Goal: Task Accomplishment & Management: Use online tool/utility

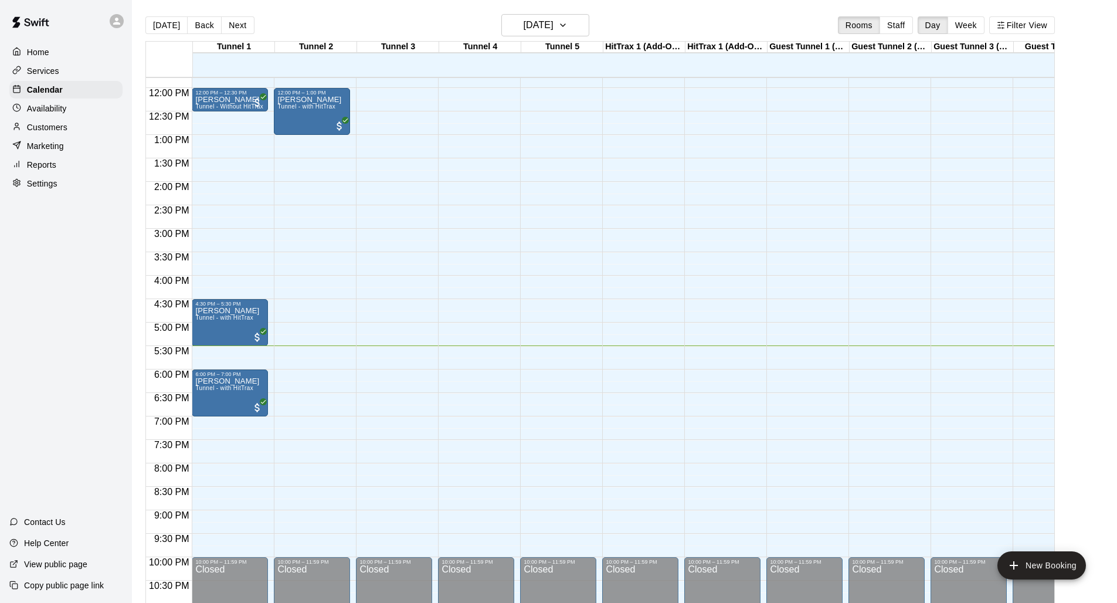
scroll to position [377, 0]
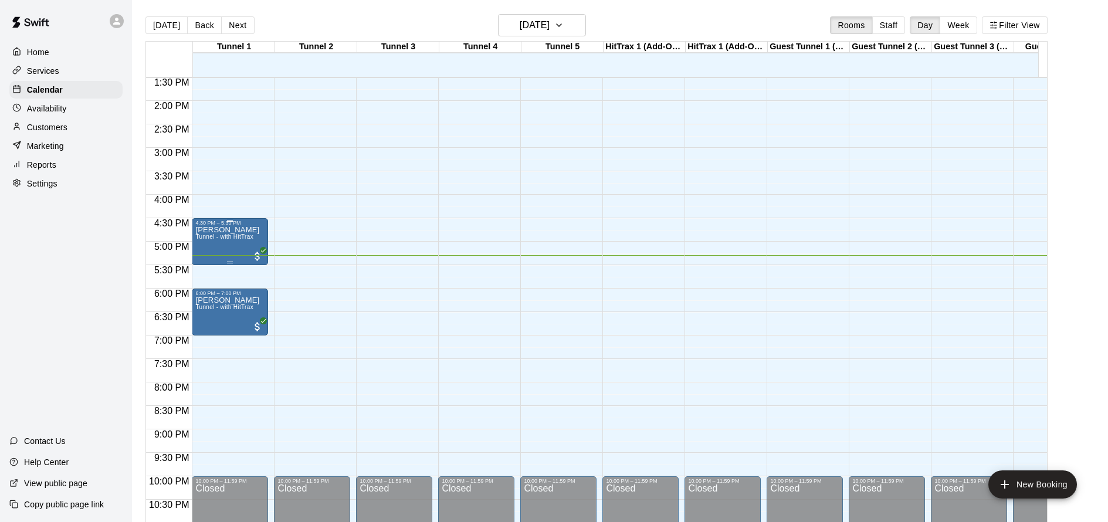
scroll to position [656, 0]
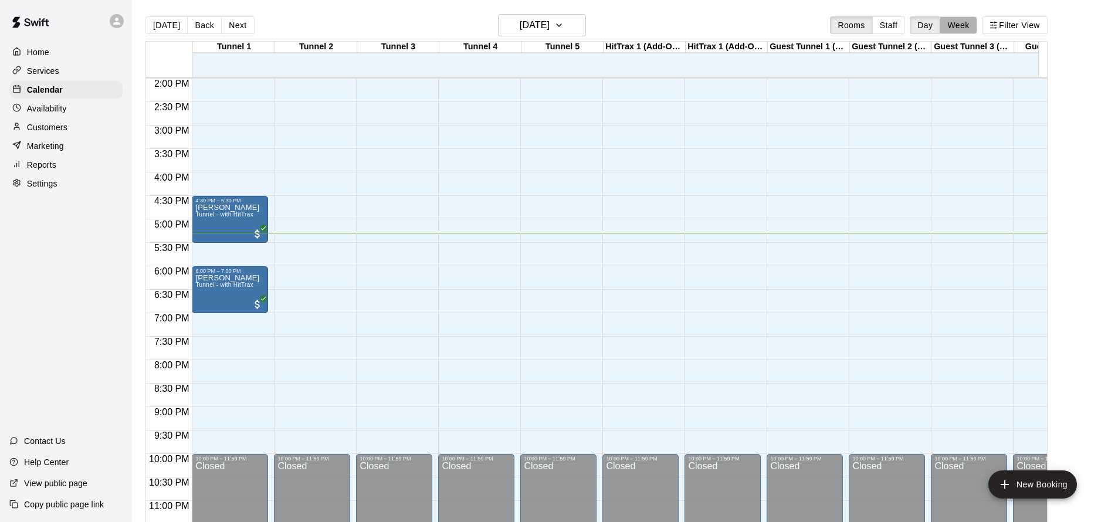
click at [968, 27] on button "Week" at bounding box center [958, 25] width 37 height 18
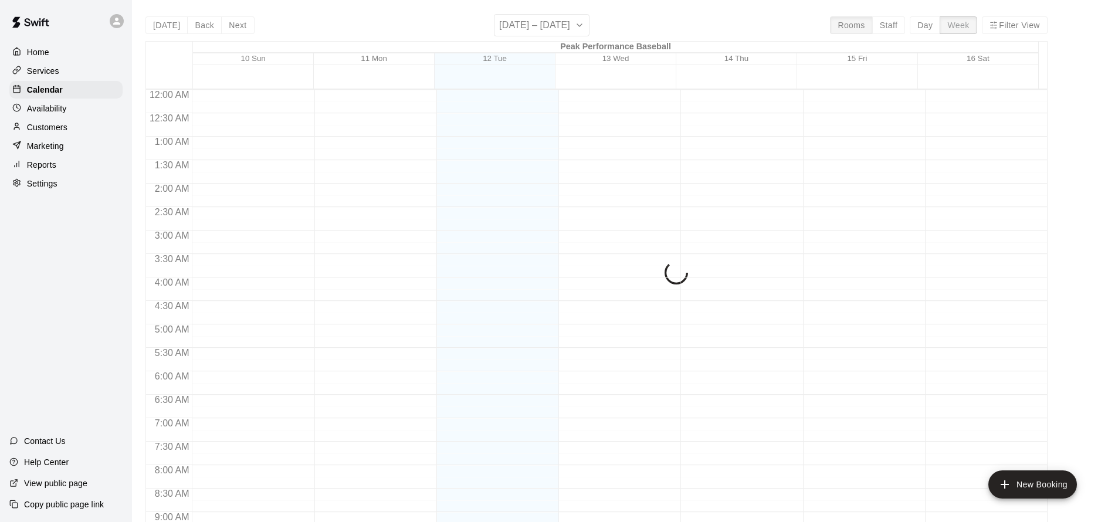
scroll to position [681, 0]
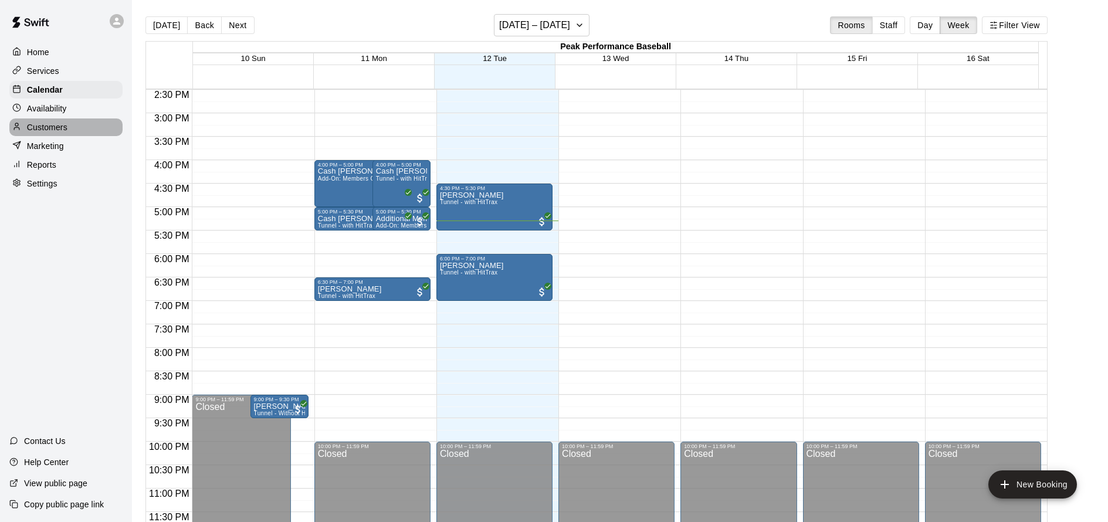
click at [46, 133] on div "Customers" at bounding box center [65, 127] width 113 height 18
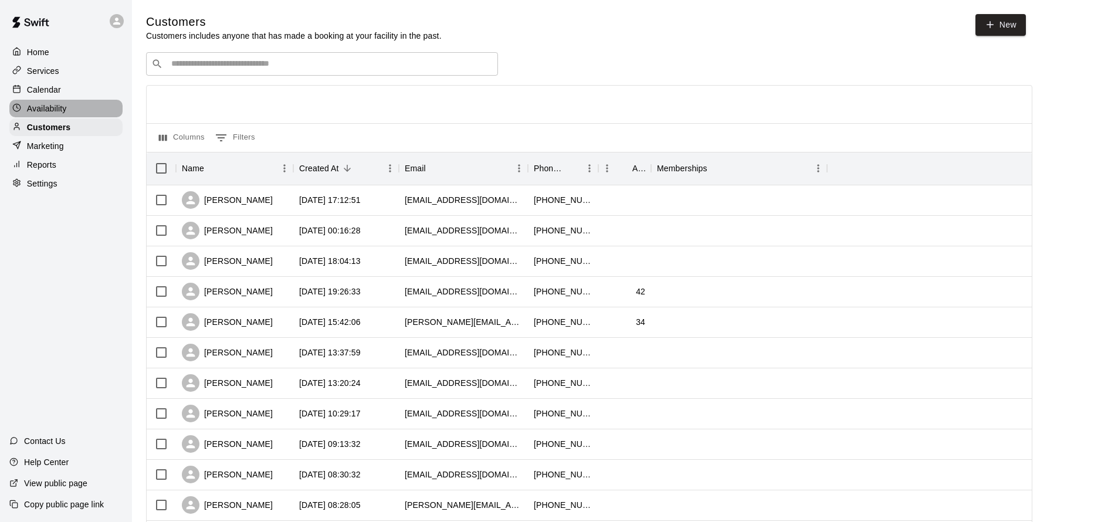
click at [59, 106] on p "Availability" at bounding box center [47, 109] width 40 height 12
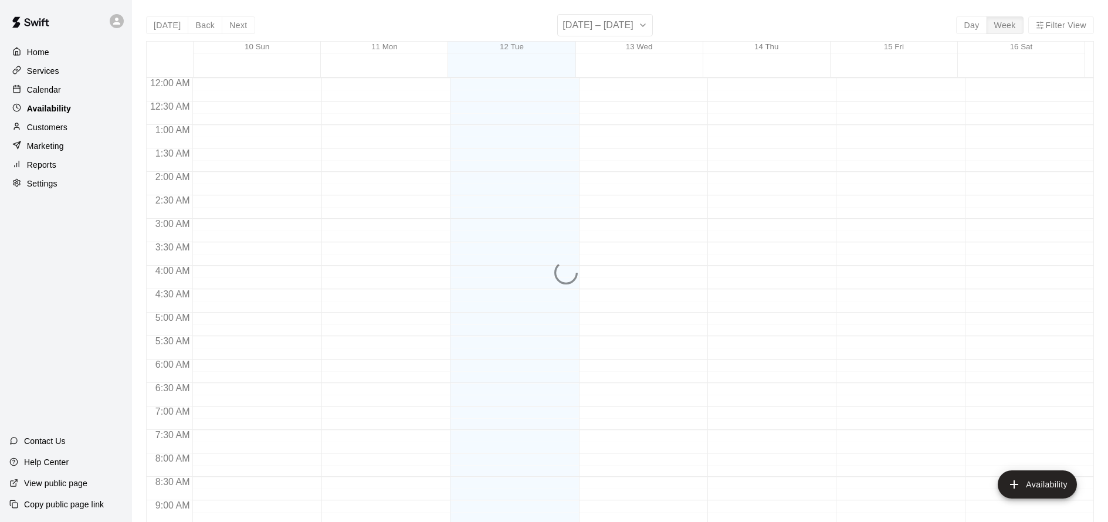
scroll to position [669, 0]
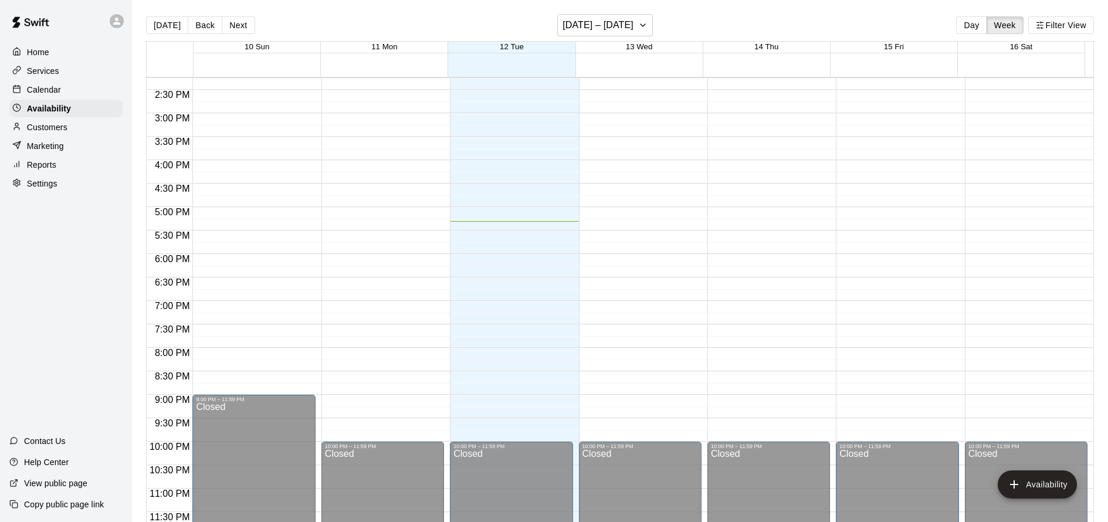
click at [62, 95] on div "Calendar" at bounding box center [65, 90] width 113 height 18
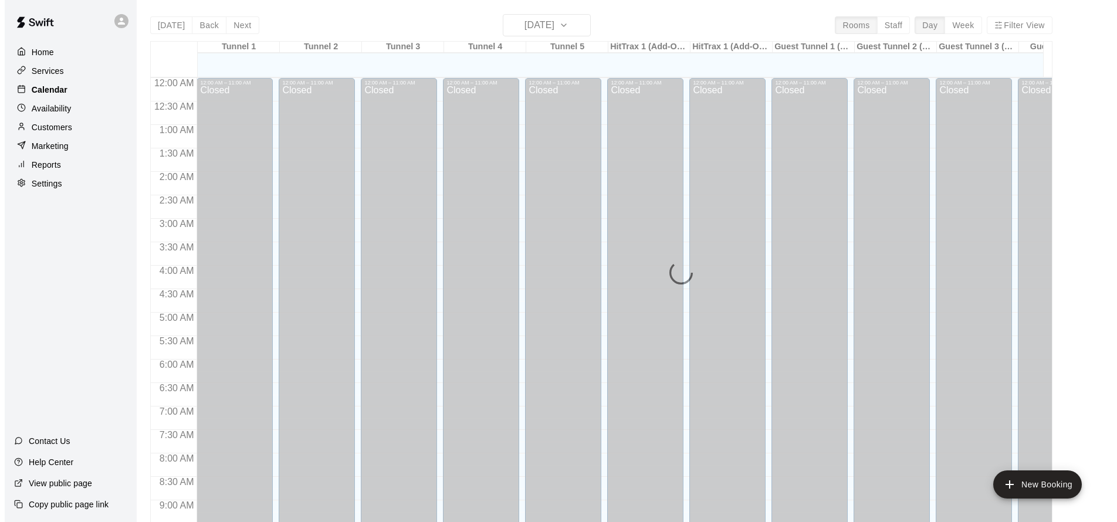
scroll to position [634, 0]
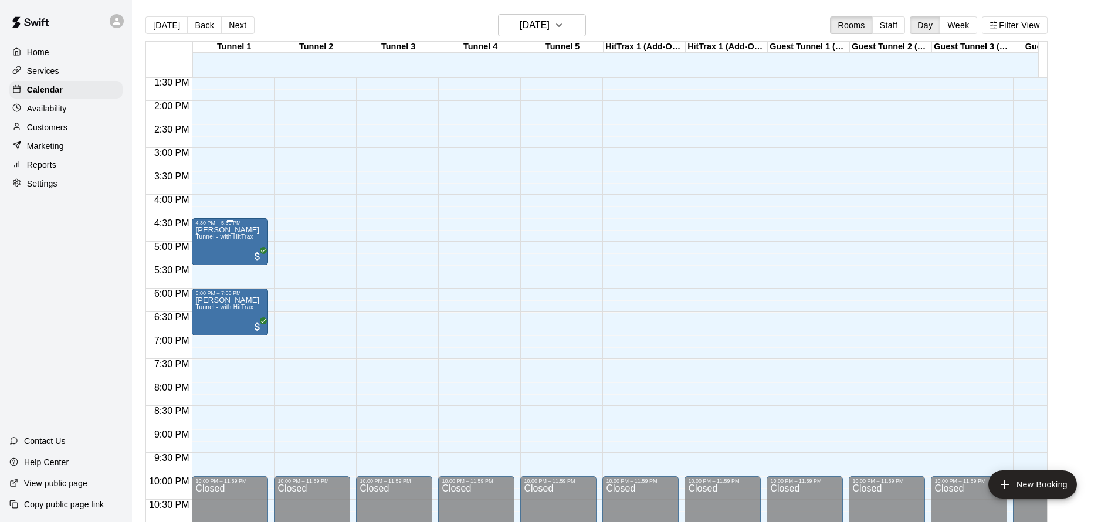
click at [237, 235] on span "Tunnel - with HitTrax" at bounding box center [224, 236] width 58 height 6
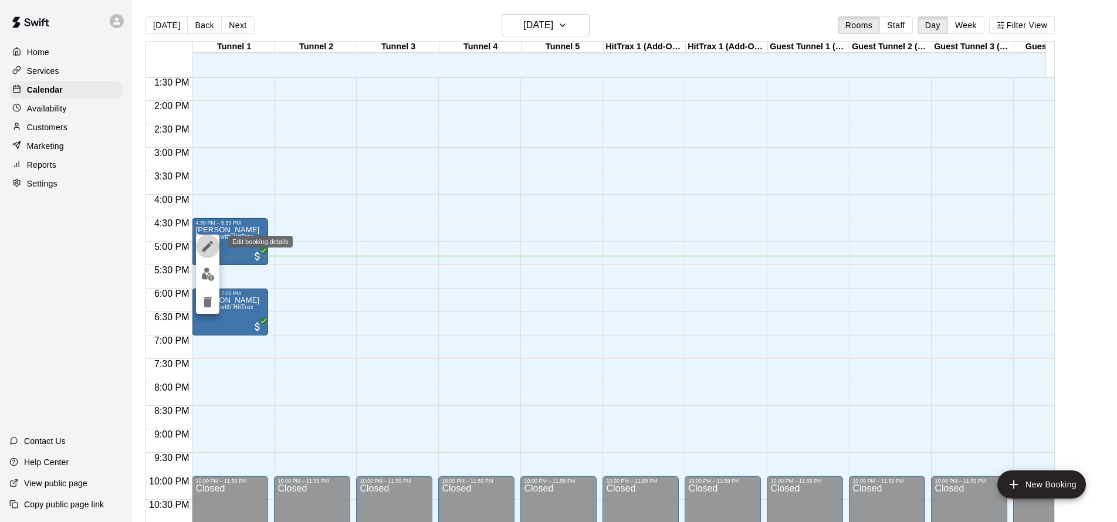
click at [210, 257] on button "edit" at bounding box center [207, 246] width 23 height 23
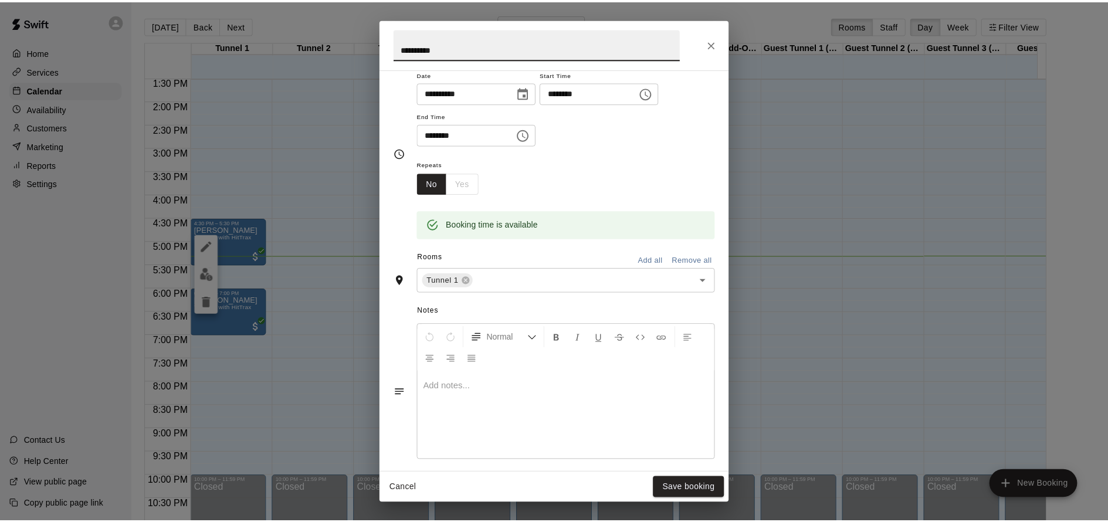
scroll to position [0, 0]
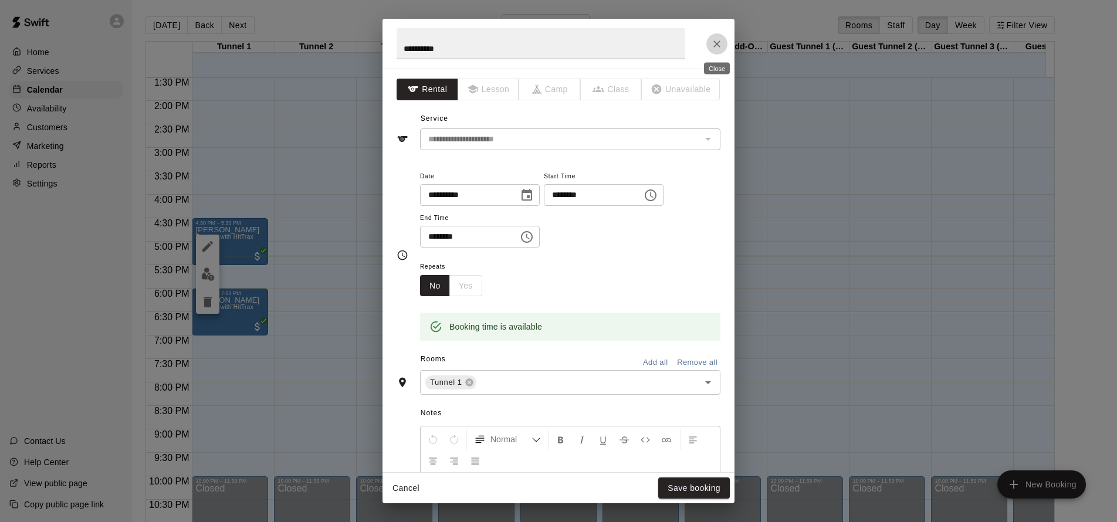
click at [710, 48] on button "Close" at bounding box center [716, 43] width 21 height 21
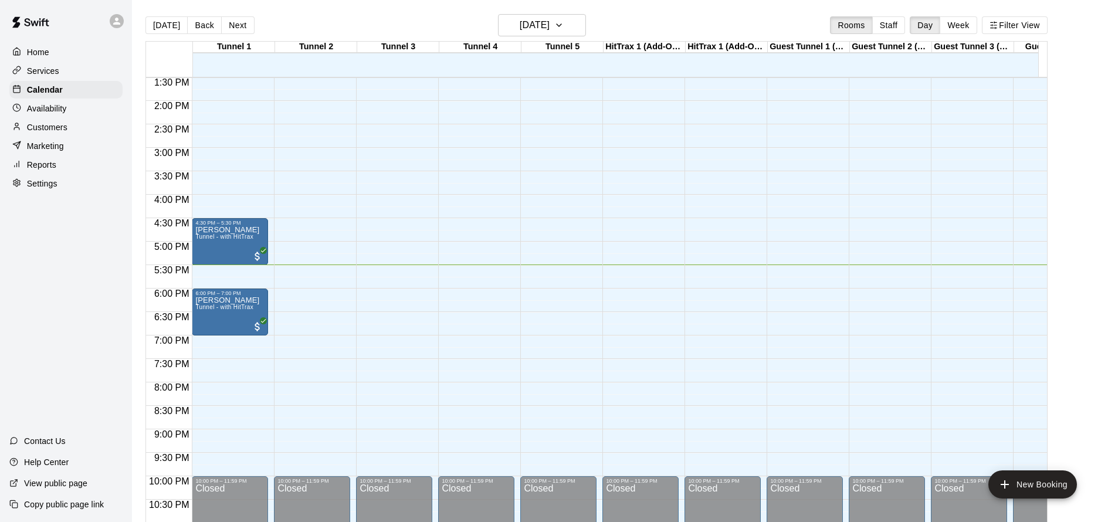
scroll to position [467, 0]
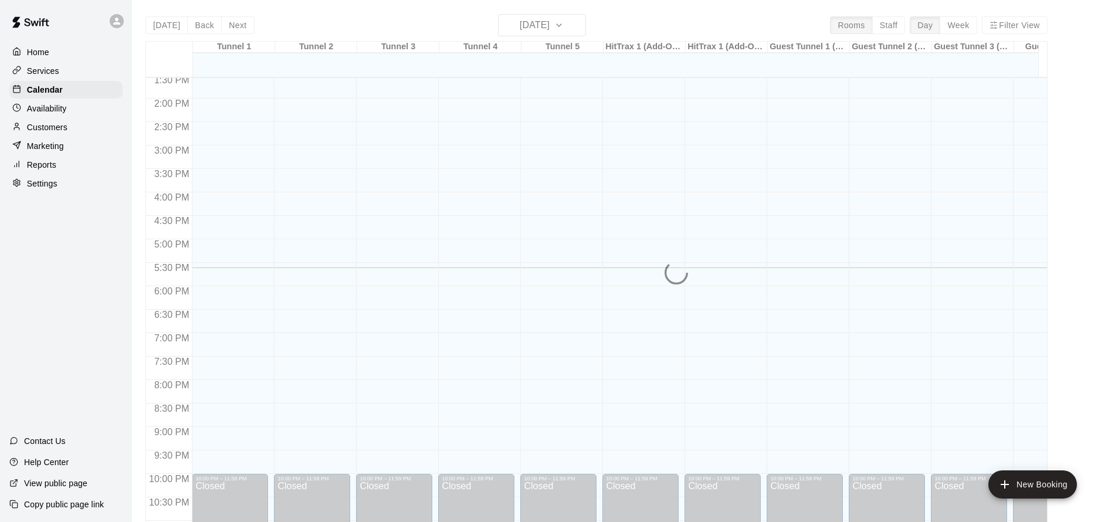
scroll to position [654, 0]
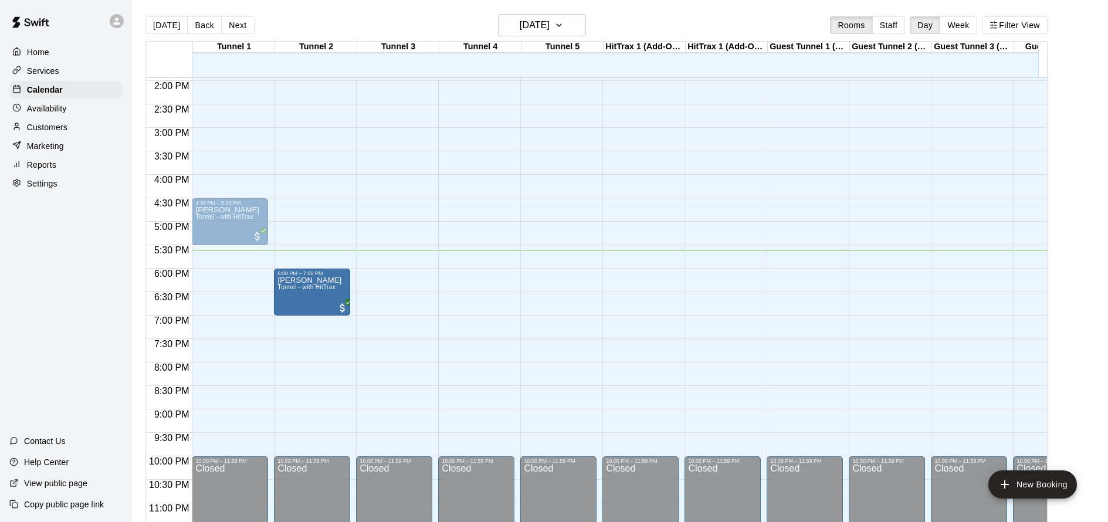
drag, startPoint x: 240, startPoint y: 293, endPoint x: 309, endPoint y: 301, distance: 69.1
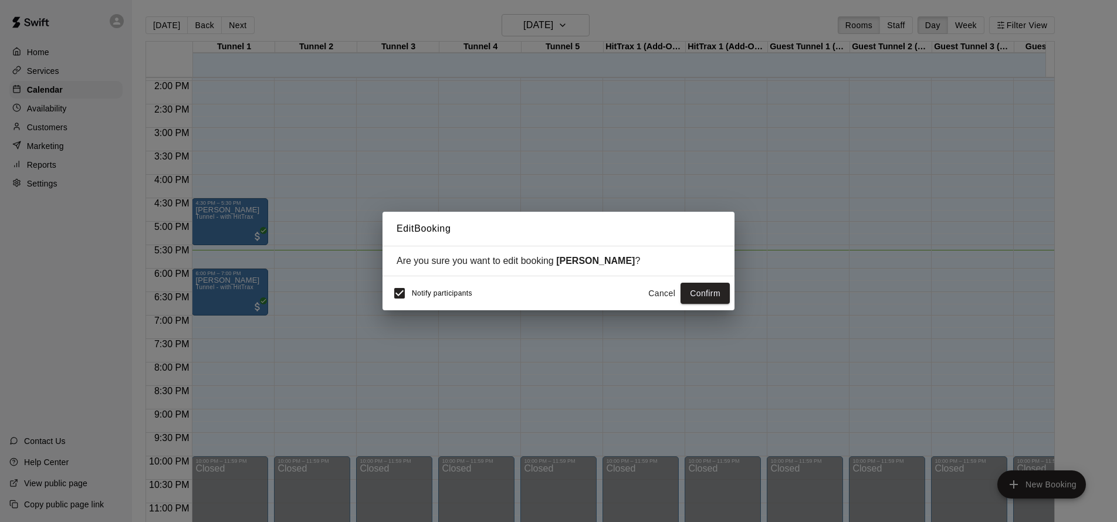
click at [418, 294] on span "Notify participants" at bounding box center [442, 293] width 60 height 8
click at [714, 293] on button "Confirm" at bounding box center [704, 294] width 49 height 22
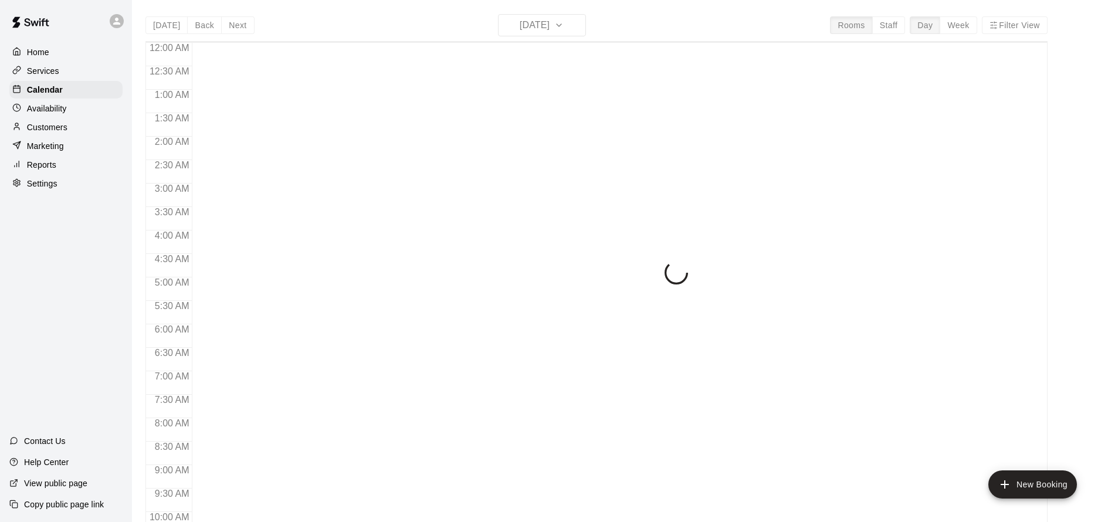
scroll to position [634, 0]
